Goal: Task Accomplishment & Management: Manage account settings

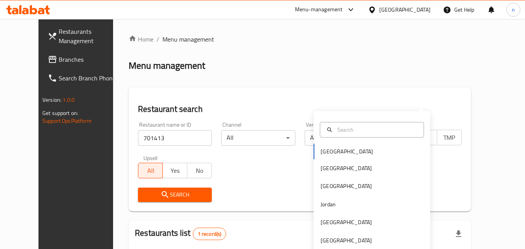
scroll to position [91, 0]
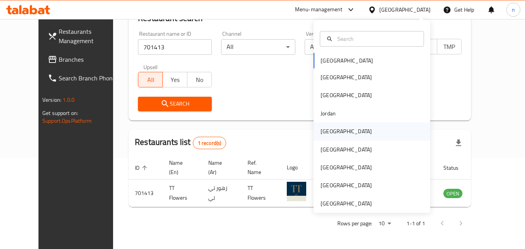
click at [324, 134] on div "[GEOGRAPHIC_DATA]" at bounding box center [345, 131] width 51 height 9
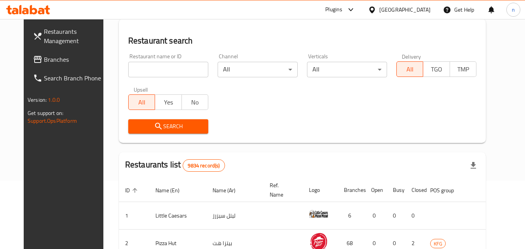
scroll to position [91, 0]
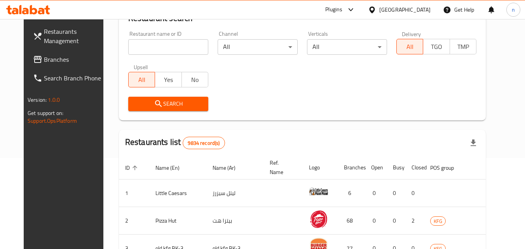
drag, startPoint x: 24, startPoint y: 60, endPoint x: 76, endPoint y: 69, distance: 52.0
click at [44, 60] on span "Branches" at bounding box center [74, 59] width 61 height 9
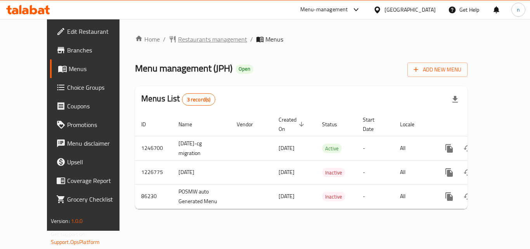
click at [190, 38] on span "Restaurants management" at bounding box center [212, 39] width 69 height 9
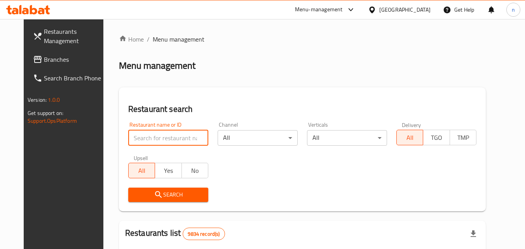
click at [164, 138] on input "search" at bounding box center [168, 138] width 80 height 16
paste input "7133"
type input "7133"
click button "Search" at bounding box center [168, 195] width 80 height 14
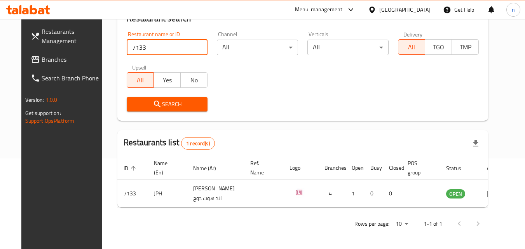
scroll to position [91, 0]
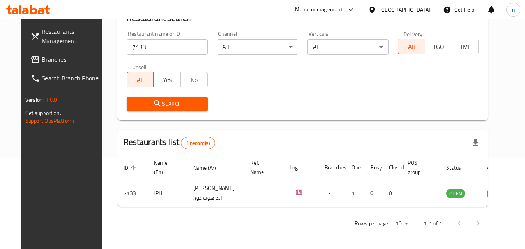
click at [427, 7] on div "[GEOGRAPHIC_DATA]" at bounding box center [404, 9] width 51 height 9
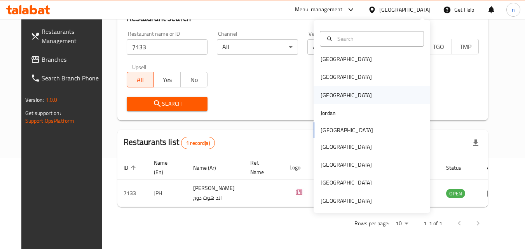
scroll to position [4, 0]
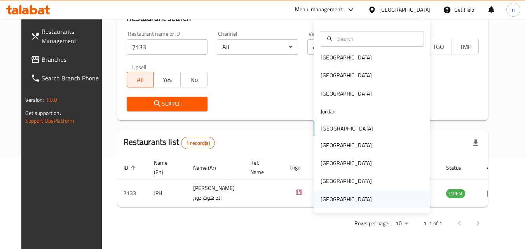
click at [352, 196] on div "[GEOGRAPHIC_DATA]" at bounding box center [345, 199] width 51 height 9
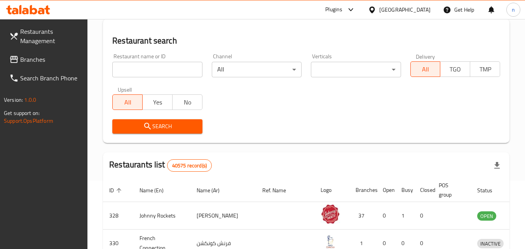
scroll to position [91, 0]
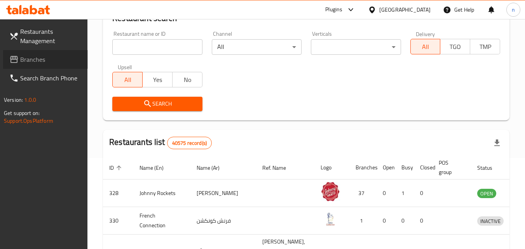
click at [38, 61] on span "Branches" at bounding box center [50, 59] width 61 height 9
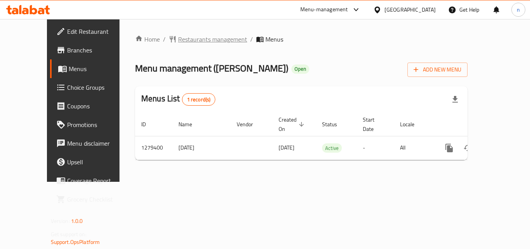
click at [194, 41] on span "Restaurants management" at bounding box center [212, 39] width 69 height 9
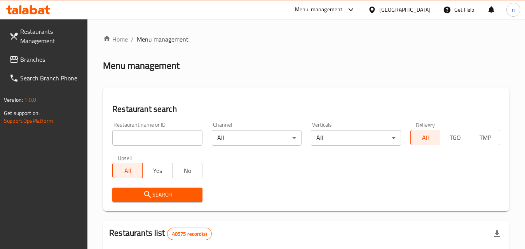
click at [158, 142] on input "search" at bounding box center [157, 138] width 90 height 16
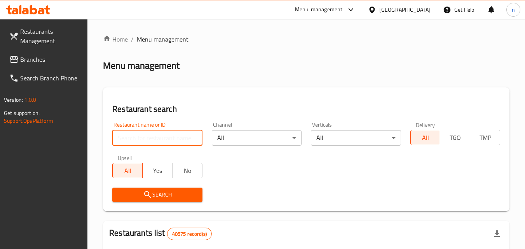
paste input "693285"
type input "693285"
click button "Search" at bounding box center [157, 195] width 90 height 14
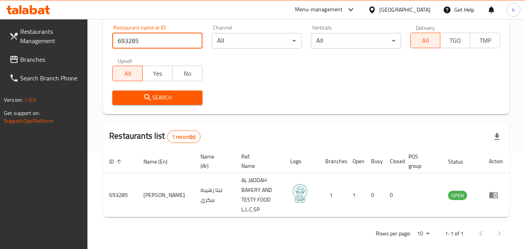
scroll to position [107, 0]
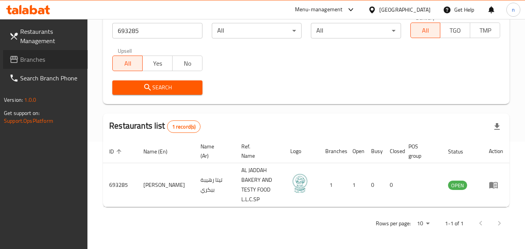
click at [26, 58] on span "Branches" at bounding box center [50, 59] width 61 height 9
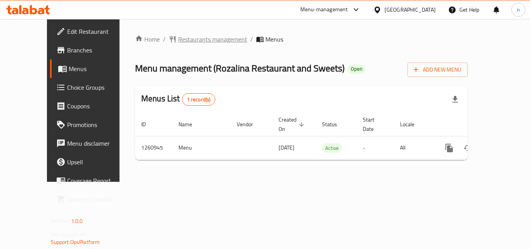
click at [189, 38] on span "Restaurants management" at bounding box center [212, 39] width 69 height 9
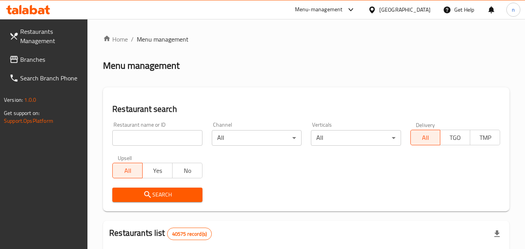
click at [165, 138] on input "search" at bounding box center [157, 138] width 90 height 16
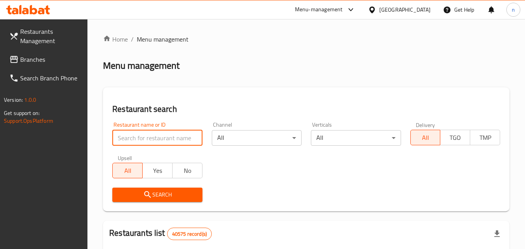
paste input "685004"
type input "685004"
click button "Search" at bounding box center [157, 195] width 90 height 14
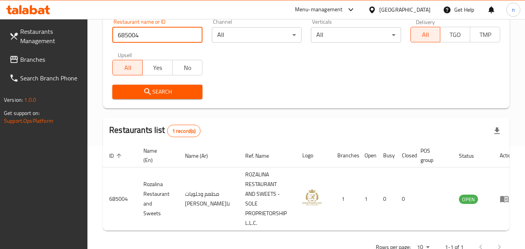
scroll to position [117, 0]
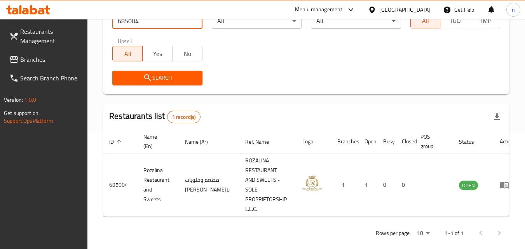
drag, startPoint x: 41, startPoint y: 59, endPoint x: 61, endPoint y: 75, distance: 24.9
click at [41, 59] on span "Branches" at bounding box center [50, 59] width 61 height 9
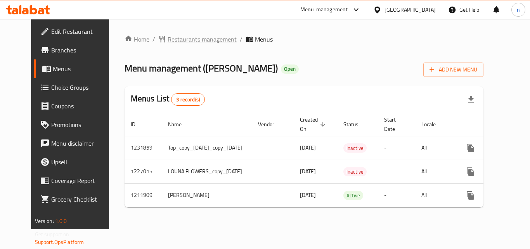
click at [174, 37] on span "Restaurants management" at bounding box center [202, 39] width 69 height 9
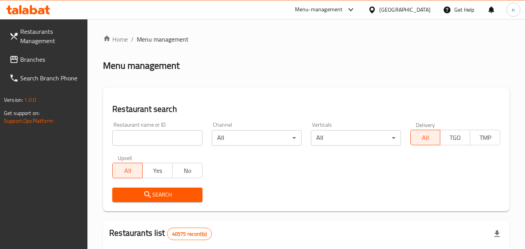
click at [181, 141] on input "search" at bounding box center [157, 138] width 90 height 16
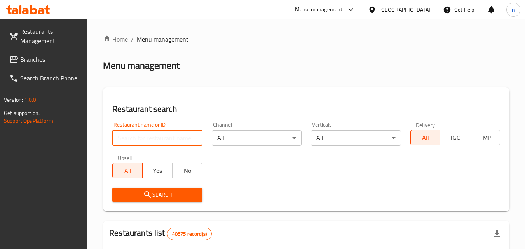
paste input "671483"
type input "671483"
click button "Search" at bounding box center [157, 195] width 90 height 14
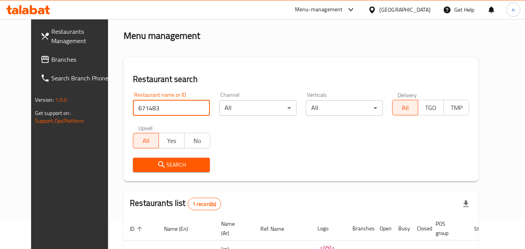
scroll to position [91, 0]
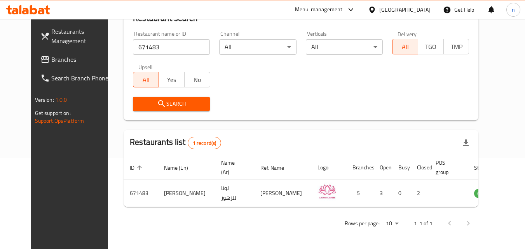
click at [394, 12] on div "[GEOGRAPHIC_DATA]" at bounding box center [404, 9] width 51 height 9
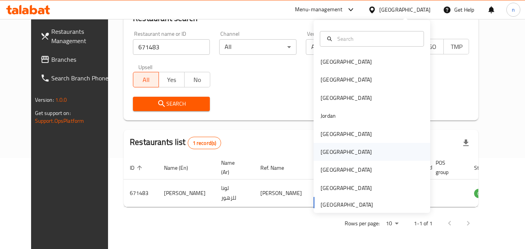
click at [324, 149] on div "[GEOGRAPHIC_DATA]" at bounding box center [345, 152] width 51 height 9
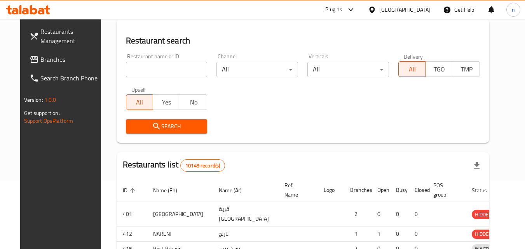
scroll to position [91, 0]
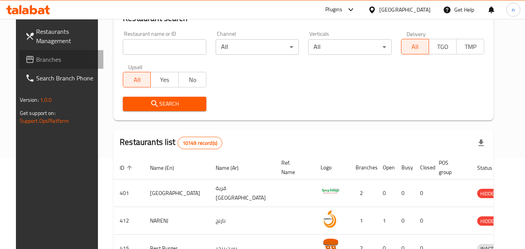
click at [36, 60] on span "Branches" at bounding box center [66, 59] width 61 height 9
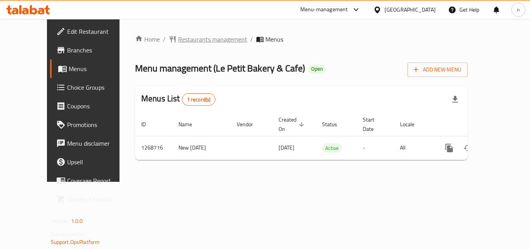
click at [191, 37] on span "Restaurants management" at bounding box center [212, 39] width 69 height 9
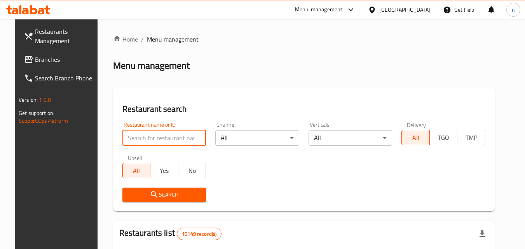
click at [183, 139] on input "search" at bounding box center [164, 138] width 84 height 16
paste input "688276"
type input "688276"
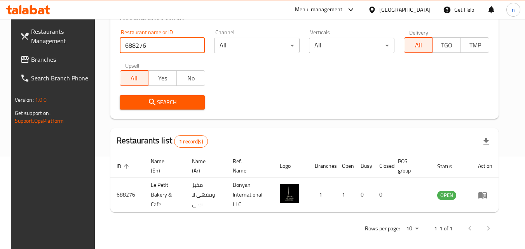
scroll to position [97, 0]
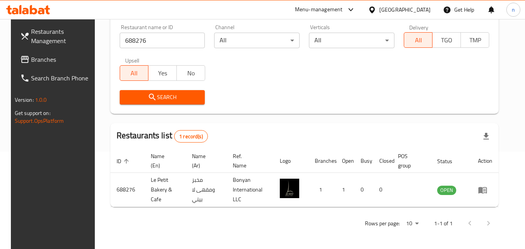
click at [417, 10] on div "Oman" at bounding box center [404, 9] width 51 height 9
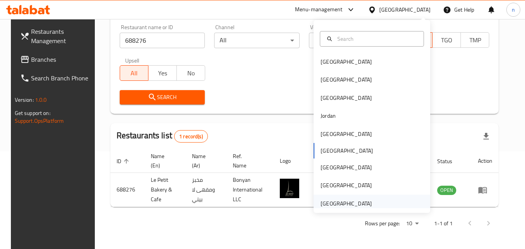
click at [332, 203] on div "[GEOGRAPHIC_DATA]" at bounding box center [345, 203] width 51 height 9
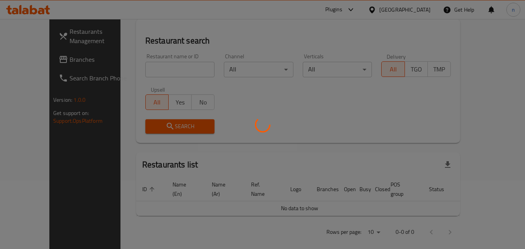
scroll to position [97, 0]
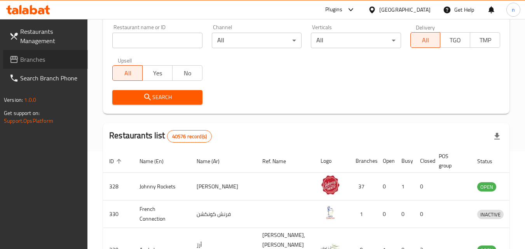
click at [41, 59] on span "Branches" at bounding box center [50, 59] width 61 height 9
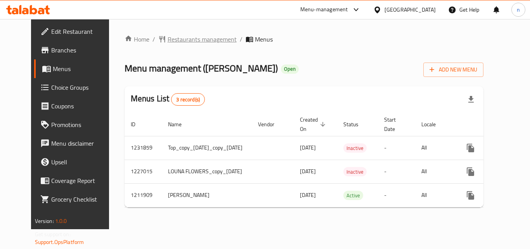
click at [176, 39] on span "Restaurants management" at bounding box center [202, 39] width 69 height 9
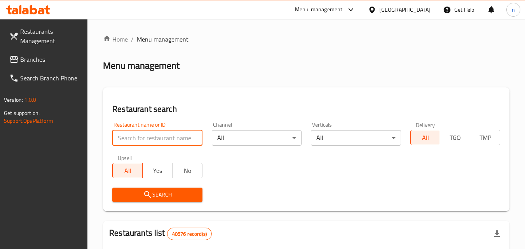
click at [165, 135] on input "search" at bounding box center [157, 138] width 90 height 16
paste input "671483"
type input "671483"
click button "Search" at bounding box center [157, 195] width 90 height 14
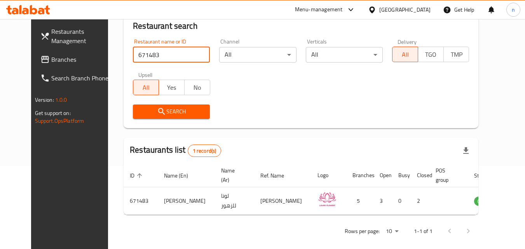
scroll to position [91, 0]
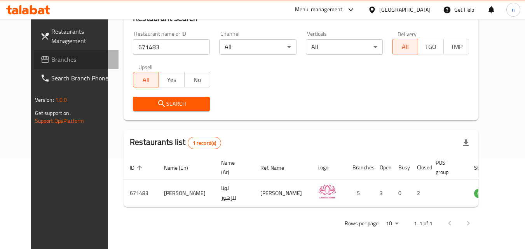
click at [51, 59] on span "Branches" at bounding box center [81, 59] width 61 height 9
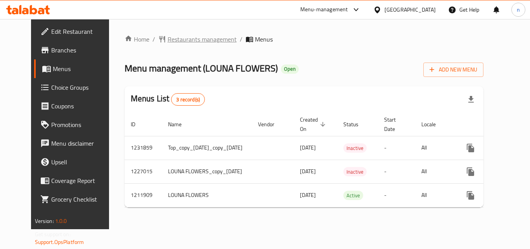
click at [182, 39] on span "Restaurants management" at bounding box center [202, 39] width 69 height 9
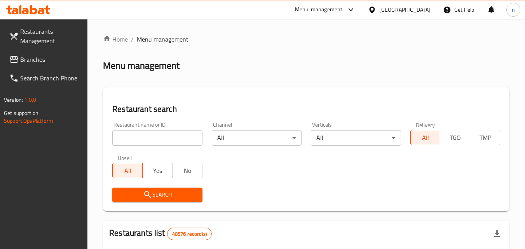
click at [161, 139] on input "search" at bounding box center [157, 138] width 90 height 16
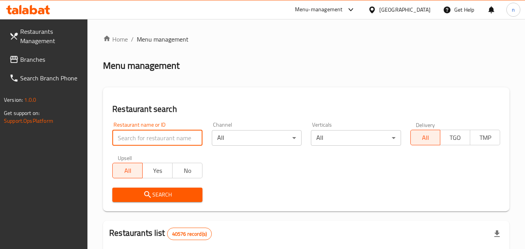
paste input "671483"
type input "671483"
click button "Search" at bounding box center [157, 195] width 90 height 14
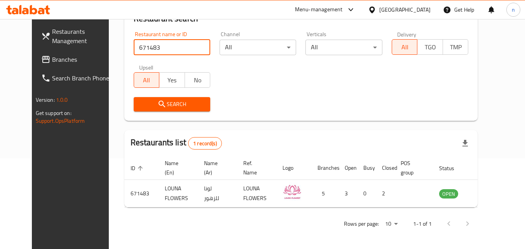
scroll to position [91, 0]
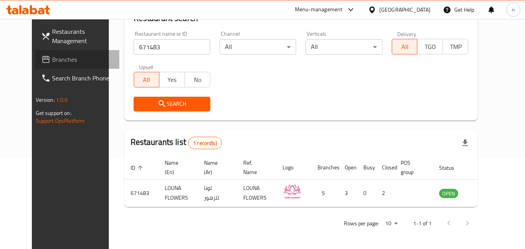
click at [52, 58] on span "Branches" at bounding box center [82, 59] width 61 height 9
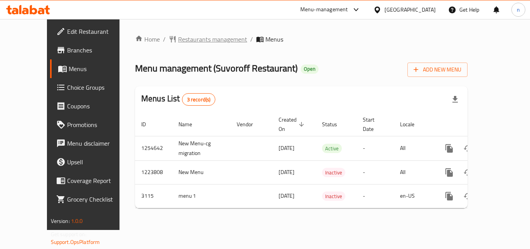
click at [178, 41] on span "Restaurants management" at bounding box center [212, 39] width 69 height 9
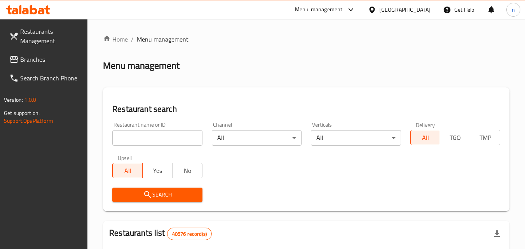
click at [170, 139] on input "search" at bounding box center [157, 138] width 90 height 16
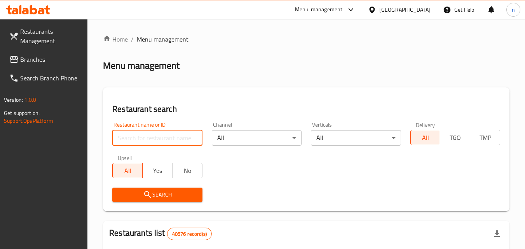
paste input "2064"
type input "2064"
click button "Search" at bounding box center [157, 195] width 90 height 14
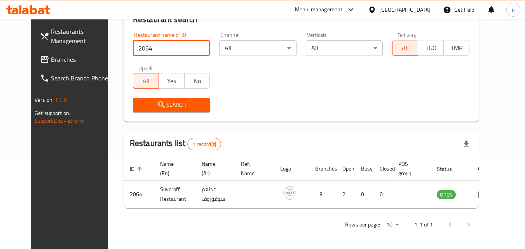
scroll to position [91, 0]
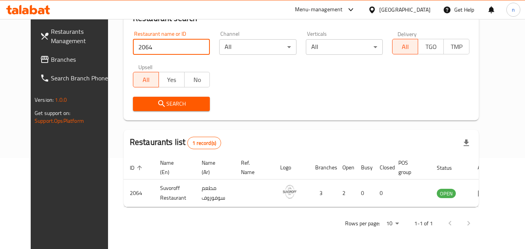
click at [51, 61] on span "Branches" at bounding box center [81, 59] width 61 height 9
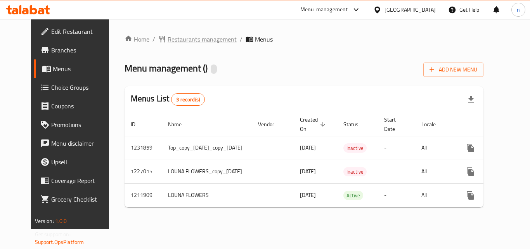
click at [169, 36] on span "Restaurants management" at bounding box center [202, 39] width 69 height 9
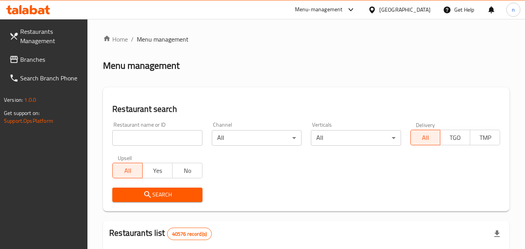
click at [177, 144] on input "search" at bounding box center [157, 138] width 90 height 16
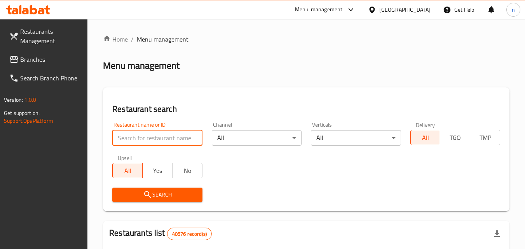
paste input "671483"
type input "671483"
click button "Search" at bounding box center [157, 195] width 90 height 14
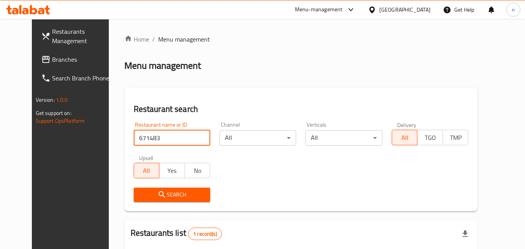
scroll to position [91, 0]
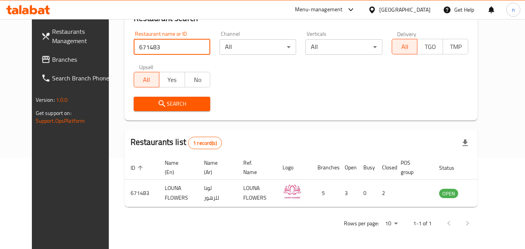
click at [396, 12] on div "[GEOGRAPHIC_DATA]" at bounding box center [404, 9] width 51 height 9
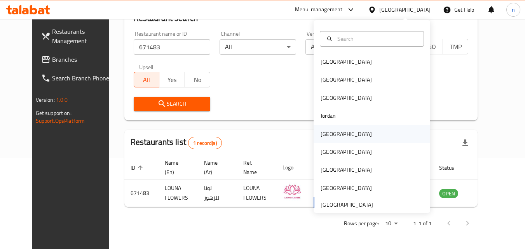
click at [320, 135] on div "[GEOGRAPHIC_DATA]" at bounding box center [345, 134] width 51 height 9
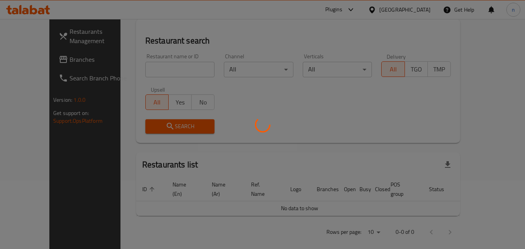
scroll to position [91, 0]
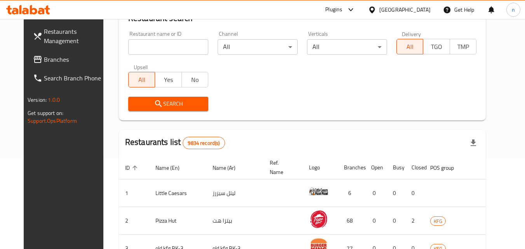
click at [44, 59] on span "Branches" at bounding box center [74, 59] width 61 height 9
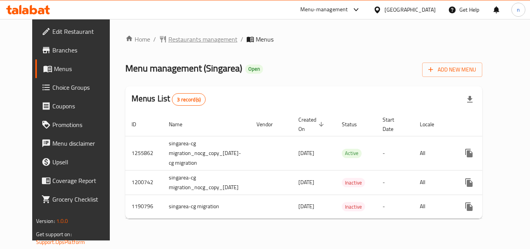
click at [177, 38] on span "Restaurants management" at bounding box center [202, 39] width 69 height 9
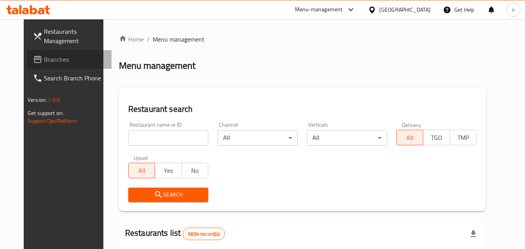
click at [44, 59] on span "Branches" at bounding box center [74, 59] width 61 height 9
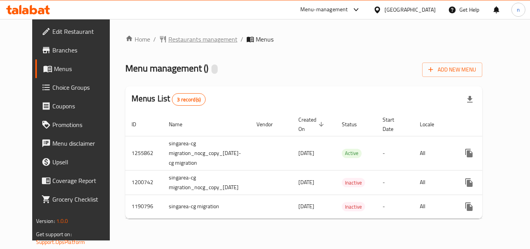
click at [187, 36] on span "Restaurants management" at bounding box center [202, 39] width 69 height 9
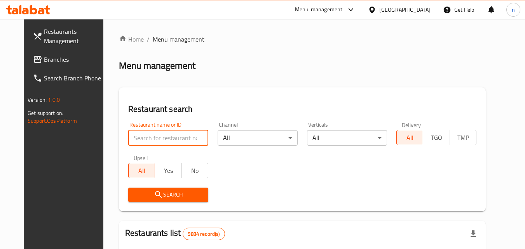
click at [173, 139] on input "search" at bounding box center [168, 138] width 80 height 16
paste input "623221"
type input "623221"
click button "Search" at bounding box center [168, 195] width 80 height 14
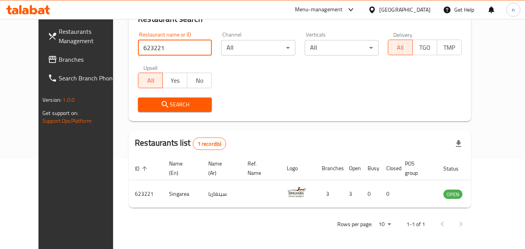
scroll to position [91, 0]
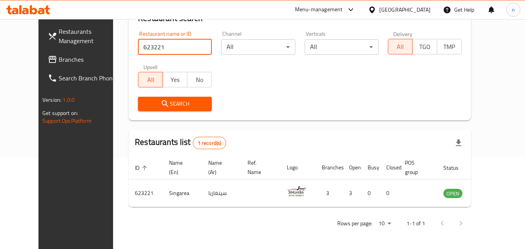
click at [422, 10] on div "[GEOGRAPHIC_DATA]" at bounding box center [404, 9] width 51 height 9
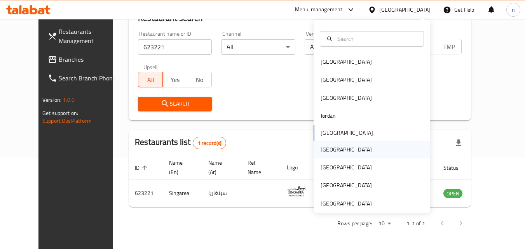
click at [324, 150] on div "[GEOGRAPHIC_DATA]" at bounding box center [345, 149] width 51 height 9
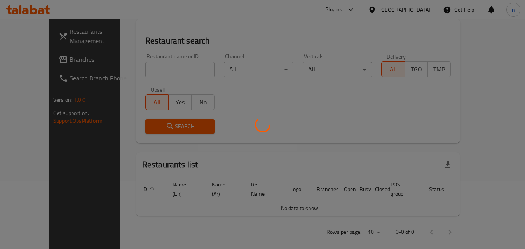
scroll to position [91, 0]
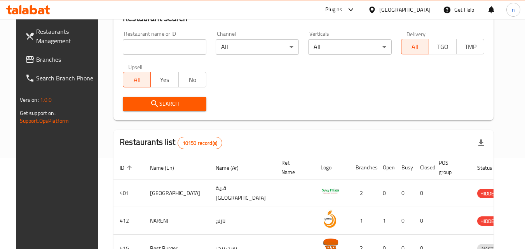
click at [36, 61] on span "Branches" at bounding box center [66, 59] width 61 height 9
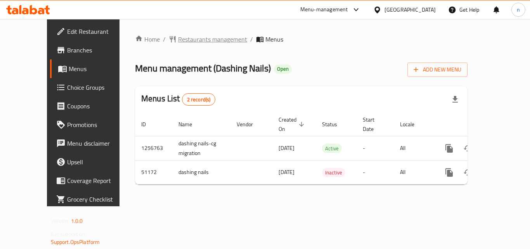
click at [201, 39] on span "Restaurants management" at bounding box center [212, 39] width 69 height 9
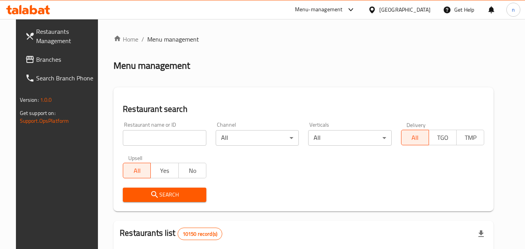
click at [184, 137] on input "search" at bounding box center [164, 138] width 83 height 16
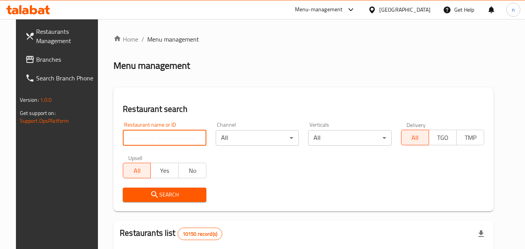
paste input "25172"
type input "25172"
click button "Search" at bounding box center [164, 195] width 83 height 14
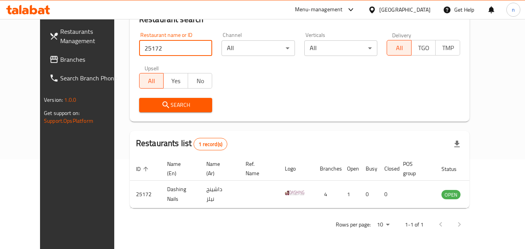
scroll to position [91, 0]
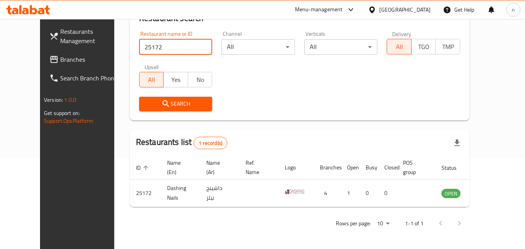
click at [420, 10] on div "Oman" at bounding box center [404, 9] width 51 height 9
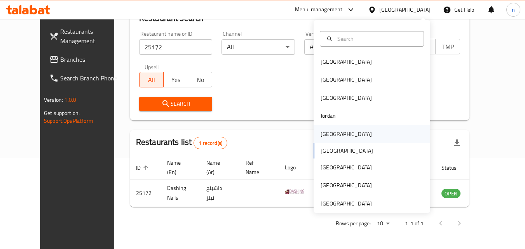
click at [322, 136] on div "[GEOGRAPHIC_DATA]" at bounding box center [345, 134] width 51 height 9
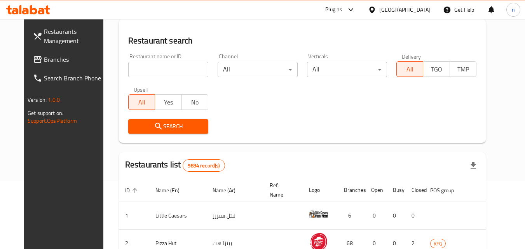
scroll to position [91, 0]
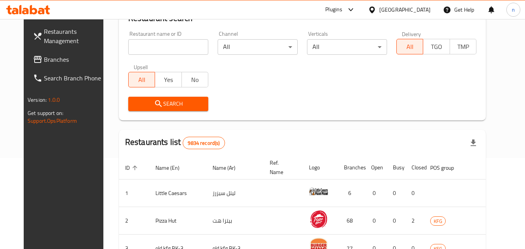
click at [44, 60] on span "Branches" at bounding box center [74, 59] width 61 height 9
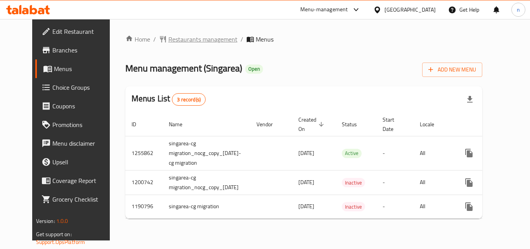
click at [191, 42] on span "Restaurants management" at bounding box center [202, 39] width 69 height 9
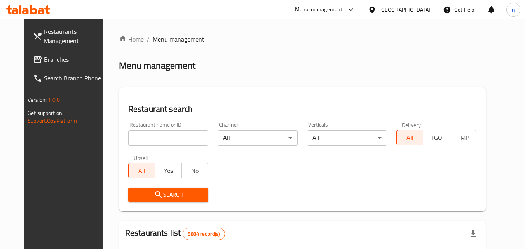
click at [177, 137] on input "search" at bounding box center [168, 138] width 80 height 16
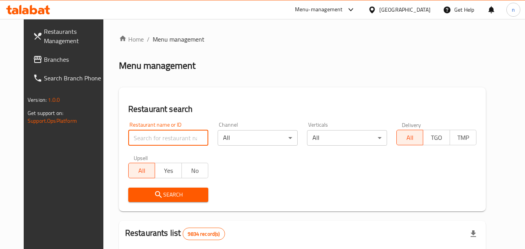
paste input "623221"
type input "623221"
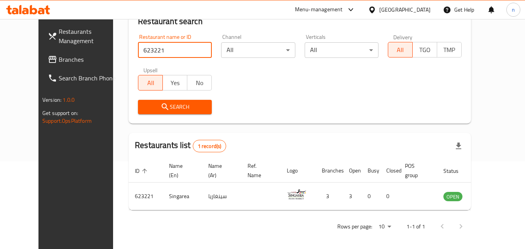
scroll to position [91, 0]
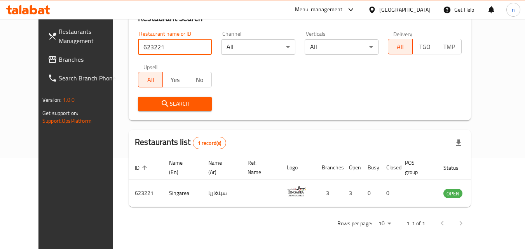
click at [59, 62] on span "Branches" at bounding box center [89, 59] width 61 height 9
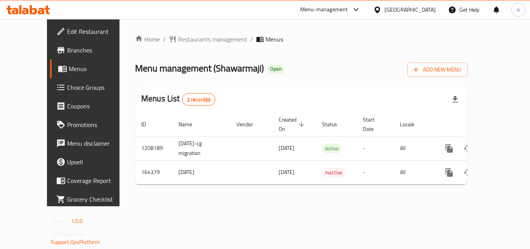
click at [185, 38] on span "Restaurants management" at bounding box center [212, 39] width 69 height 9
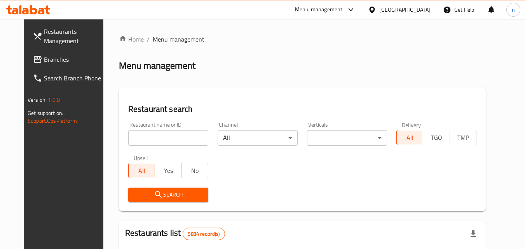
click at [174, 144] on input "search" at bounding box center [168, 138] width 80 height 16
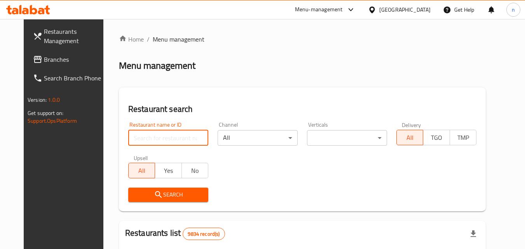
paste input "616091"
type input "616091"
click button "Search" at bounding box center [168, 195] width 80 height 14
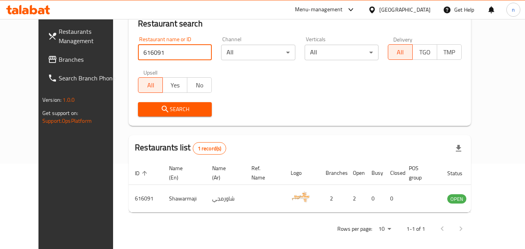
scroll to position [91, 0]
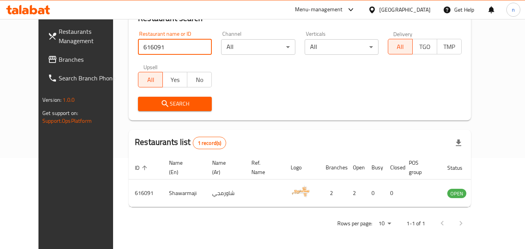
click at [59, 58] on span "Branches" at bounding box center [89, 59] width 61 height 9
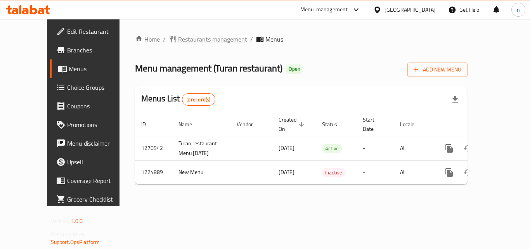
click at [184, 40] on span "Restaurants management" at bounding box center [212, 39] width 69 height 9
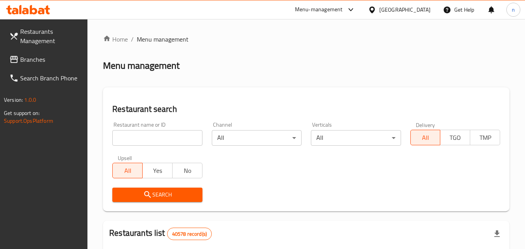
click at [173, 141] on input "search" at bounding box center [157, 138] width 90 height 16
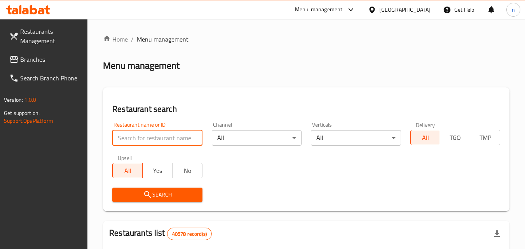
paste input "675124"
type input "675124"
click button "Search" at bounding box center [157, 195] width 90 height 14
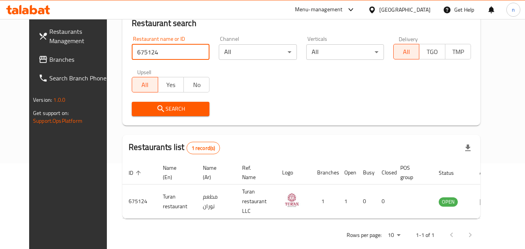
scroll to position [91, 0]
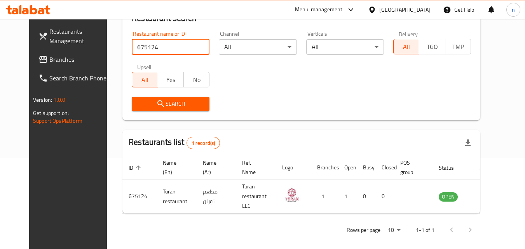
click at [49, 57] on span "Branches" at bounding box center [79, 59] width 61 height 9
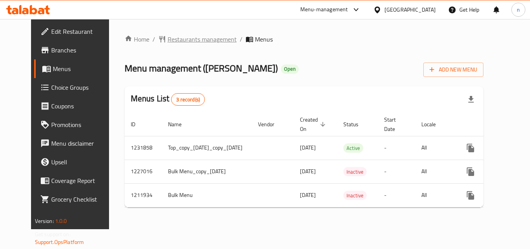
click at [180, 36] on span "Restaurants management" at bounding box center [202, 39] width 69 height 9
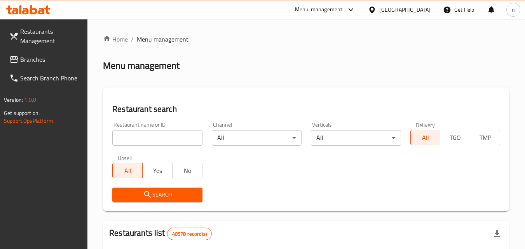
click at [177, 139] on input "search" at bounding box center [157, 138] width 90 height 16
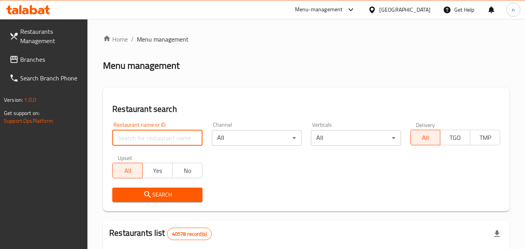
paste input "671506"
type input "671506"
click button "Search" at bounding box center [157, 195] width 90 height 14
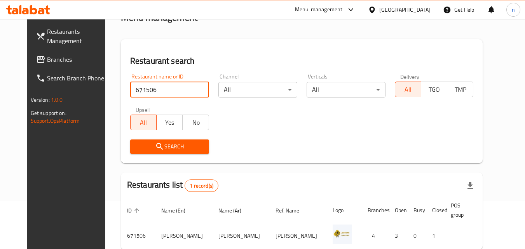
scroll to position [91, 0]
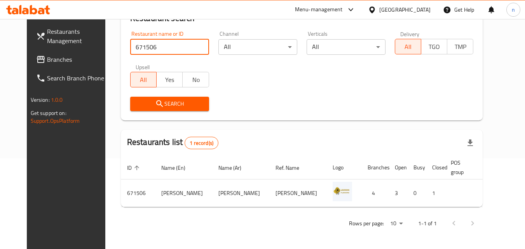
click at [394, 12] on div "[GEOGRAPHIC_DATA]" at bounding box center [404, 9] width 51 height 9
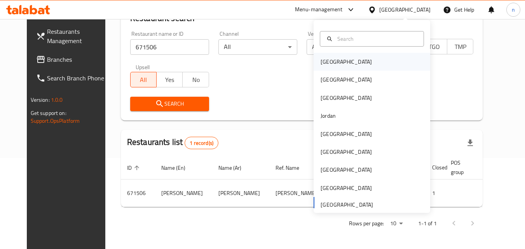
click at [328, 58] on div "Bahrain" at bounding box center [345, 61] width 51 height 9
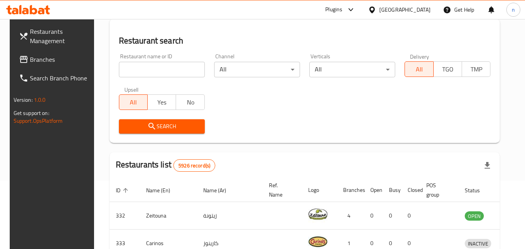
scroll to position [91, 0]
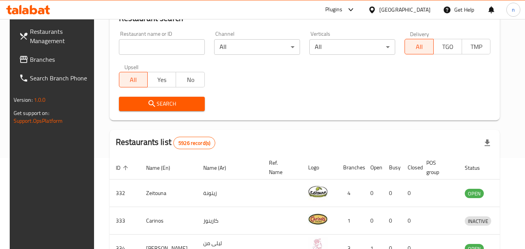
click at [37, 59] on span "Branches" at bounding box center [60, 59] width 61 height 9
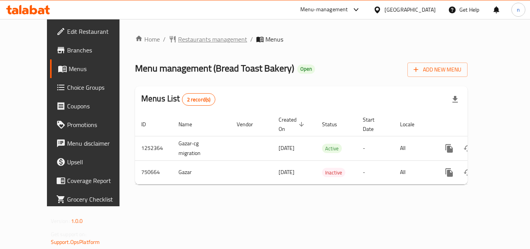
click at [197, 39] on span "Restaurants management" at bounding box center [212, 39] width 69 height 9
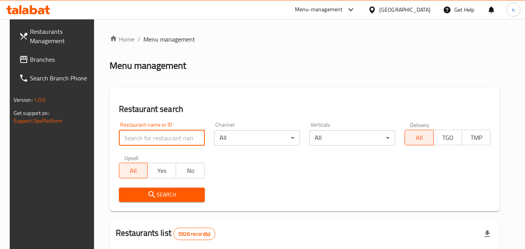
click at [150, 137] on input "search" at bounding box center [162, 138] width 86 height 16
paste input "649027"
type input "649027"
click button "Search" at bounding box center [162, 195] width 86 height 14
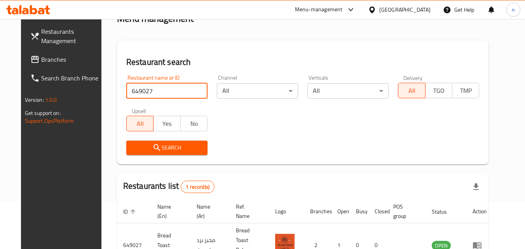
scroll to position [91, 0]
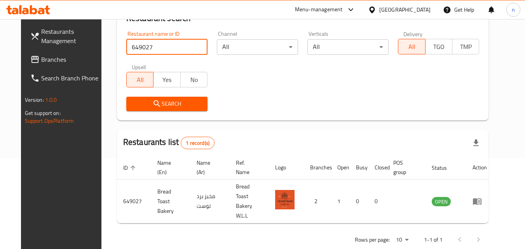
drag, startPoint x: 415, startPoint y: 10, endPoint x: 411, endPoint y: 14, distance: 5.8
click at [415, 10] on div "Bahrain" at bounding box center [404, 9] width 51 height 9
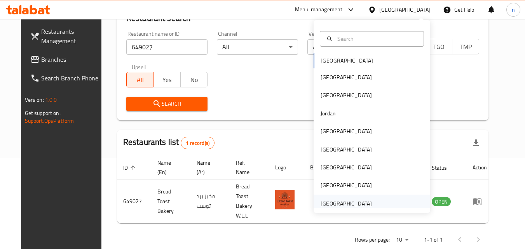
click at [337, 201] on div "[GEOGRAPHIC_DATA]" at bounding box center [345, 203] width 51 height 9
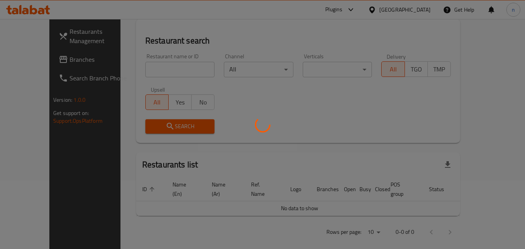
scroll to position [91, 0]
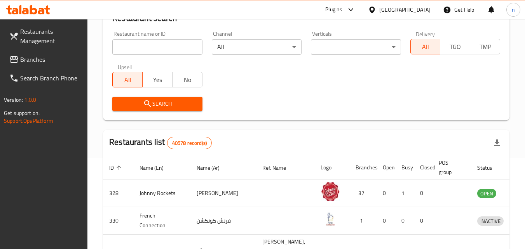
click at [42, 59] on span "Branches" at bounding box center [50, 59] width 61 height 9
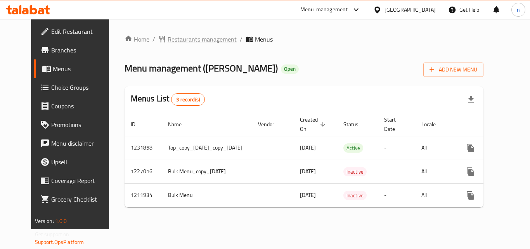
click at [180, 39] on span "Restaurants management" at bounding box center [202, 39] width 69 height 9
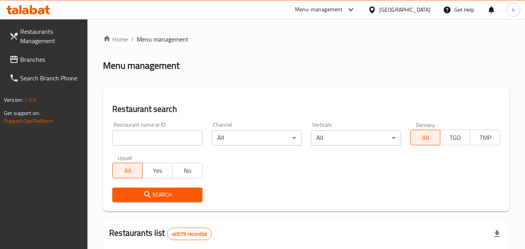
click at [153, 142] on input "search" at bounding box center [157, 138] width 90 height 16
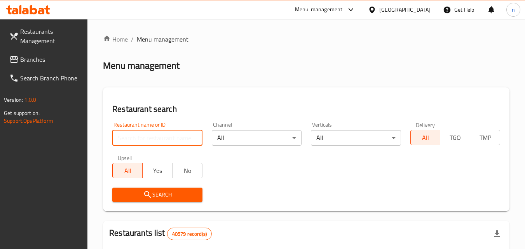
paste input "671506"
type input "671506"
click button "Search" at bounding box center [157, 195] width 90 height 14
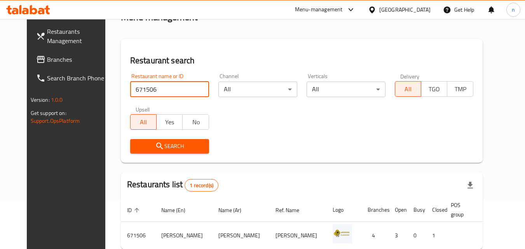
scroll to position [91, 0]
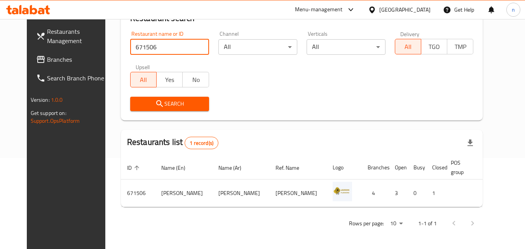
click at [47, 55] on span "Branches" at bounding box center [77, 59] width 61 height 9
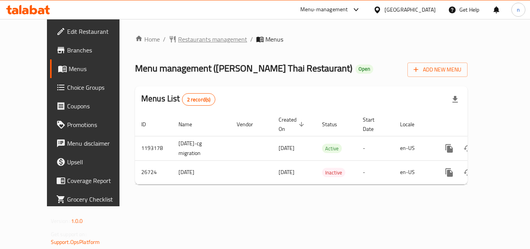
click at [178, 38] on span "Restaurants management" at bounding box center [212, 39] width 69 height 9
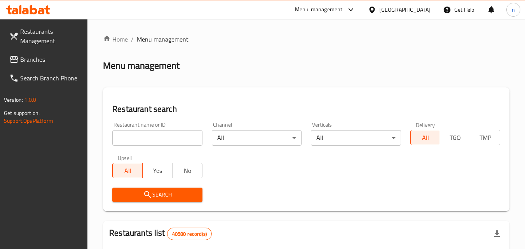
click at [146, 137] on input "search" at bounding box center [157, 138] width 90 height 16
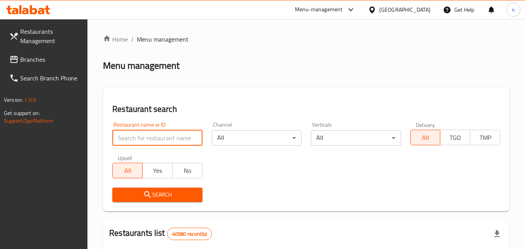
paste input "25460"
type input "25460"
click button "Search" at bounding box center [157, 195] width 90 height 14
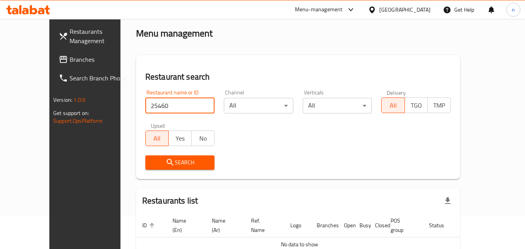
scroll to position [68, 0]
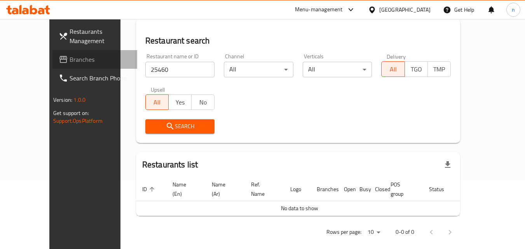
click at [69, 56] on span "Branches" at bounding box center [99, 59] width 61 height 9
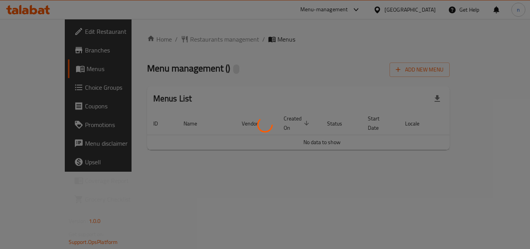
click at [211, 147] on div at bounding box center [265, 124] width 530 height 249
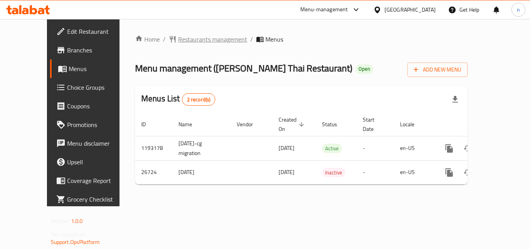
click at [191, 38] on span "Restaurants management" at bounding box center [212, 39] width 69 height 9
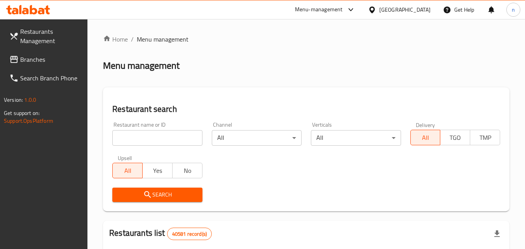
click at [162, 136] on input "search" at bounding box center [157, 138] width 90 height 16
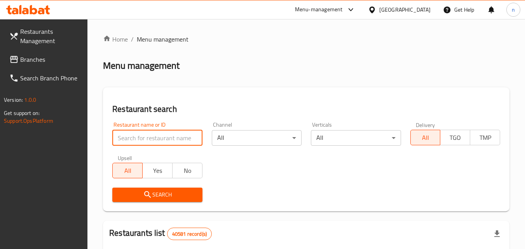
paste input "13921"
type input "13921"
click button "Search" at bounding box center [157, 195] width 90 height 14
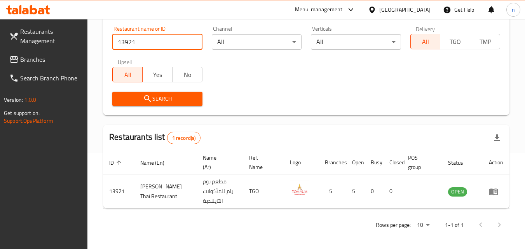
scroll to position [97, 0]
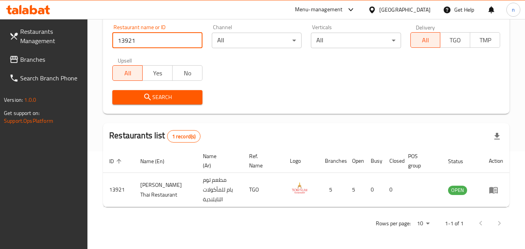
click at [31, 62] on span "Branches" at bounding box center [50, 59] width 61 height 9
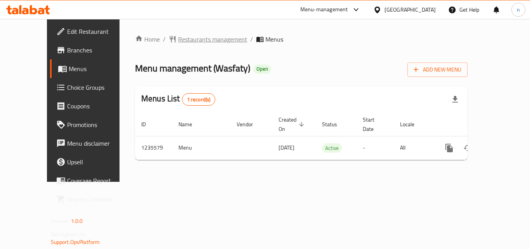
click at [180, 40] on span "Restaurants management" at bounding box center [212, 39] width 69 height 9
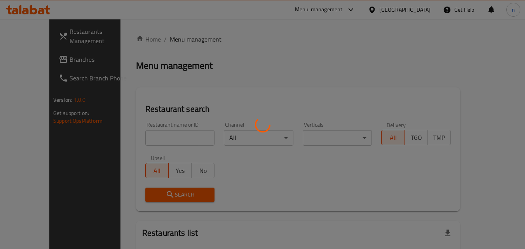
click at [161, 138] on div at bounding box center [262, 124] width 525 height 249
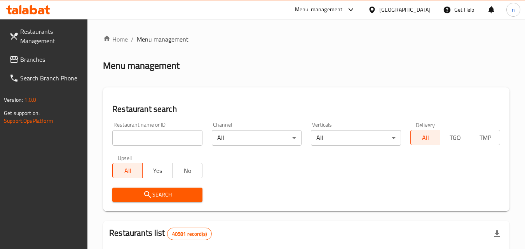
click at [161, 138] on input "search" at bounding box center [157, 138] width 90 height 16
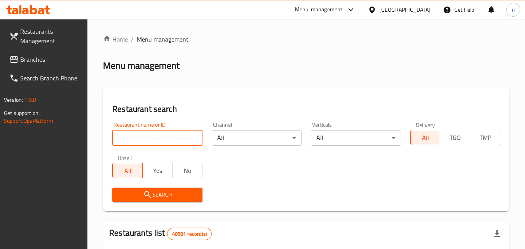
paste input "678776"
type input "678776"
click button "Search" at bounding box center [157, 195] width 90 height 14
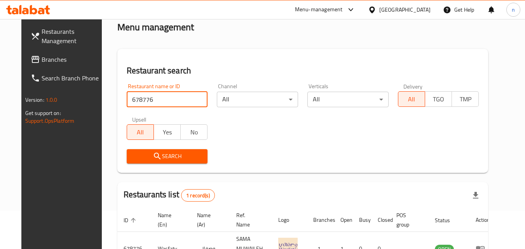
scroll to position [91, 0]
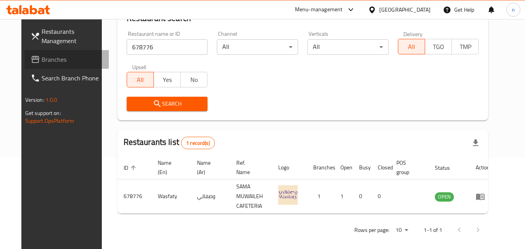
click at [42, 60] on span "Branches" at bounding box center [72, 59] width 61 height 9
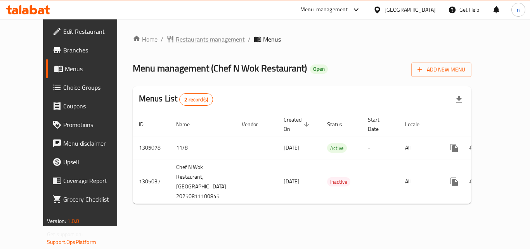
click at [198, 40] on span "Restaurants management" at bounding box center [210, 39] width 69 height 9
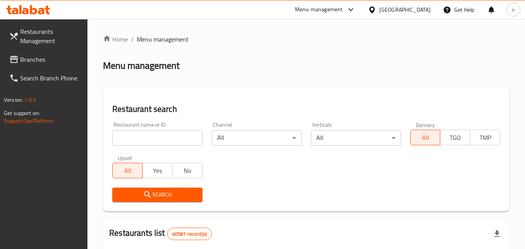
click at [145, 140] on input "search" at bounding box center [157, 138] width 90 height 16
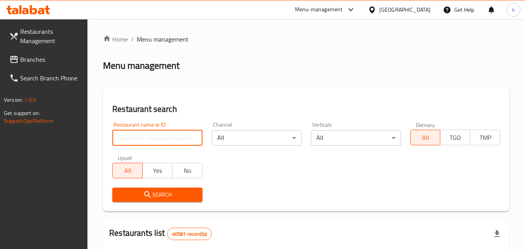
paste input "703534"
type input "703534"
click button "Search" at bounding box center [157, 195] width 90 height 14
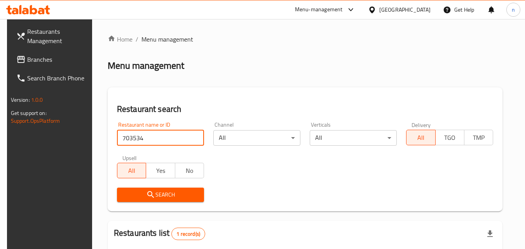
click at [33, 57] on span "Branches" at bounding box center [57, 59] width 61 height 9
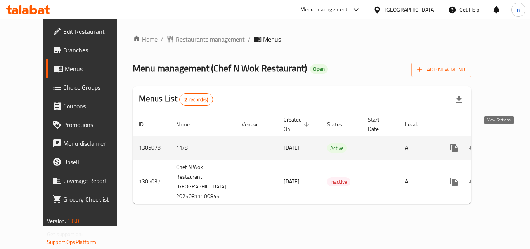
click at [506, 143] on icon "enhanced table" at bounding box center [510, 147] width 9 height 9
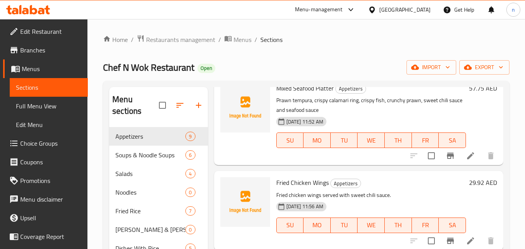
scroll to position [233, 0]
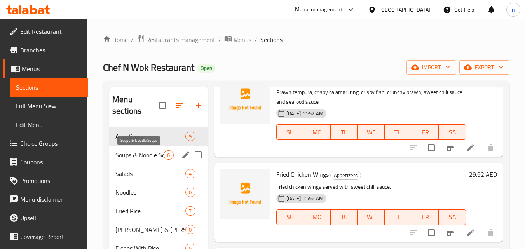
click at [152, 157] on span "Soups & Noodle Soups" at bounding box center [139, 154] width 48 height 9
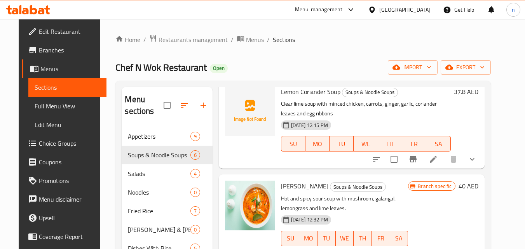
scroll to position [272, 0]
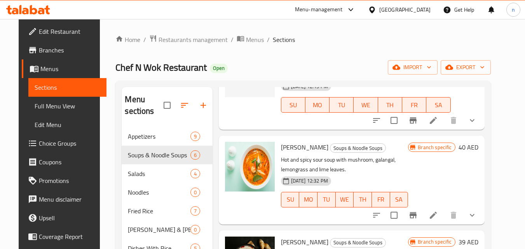
click at [39, 142] on span "Choice Groups" at bounding box center [69, 143] width 61 height 9
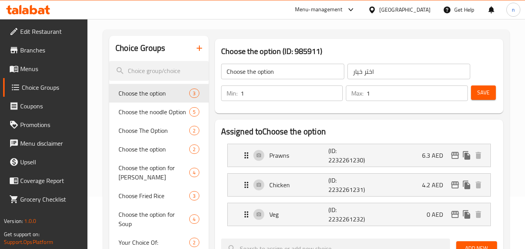
scroll to position [39, 0]
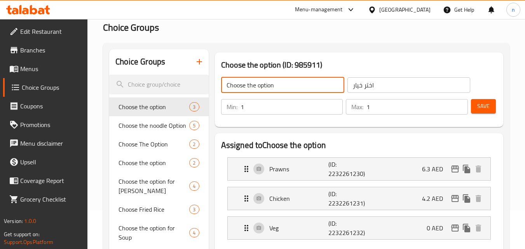
click at [270, 84] on input "Choose the option" at bounding box center [282, 85] width 123 height 16
type input "Choose the option"
click at [162, 82] on input "search" at bounding box center [158, 85] width 99 height 20
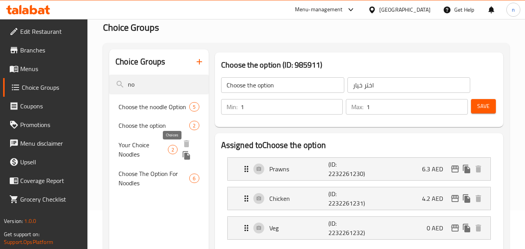
type input "no"
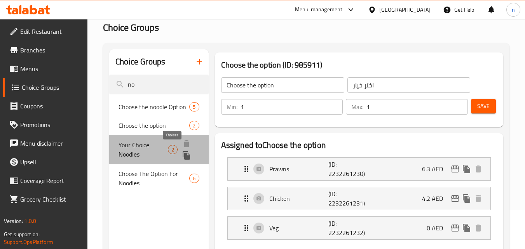
click at [171, 151] on span "2" at bounding box center [172, 149] width 9 height 7
type input "Your Choice Noodles"
type input "اختيارك نودلز"
